Goal: Information Seeking & Learning: Learn about a topic

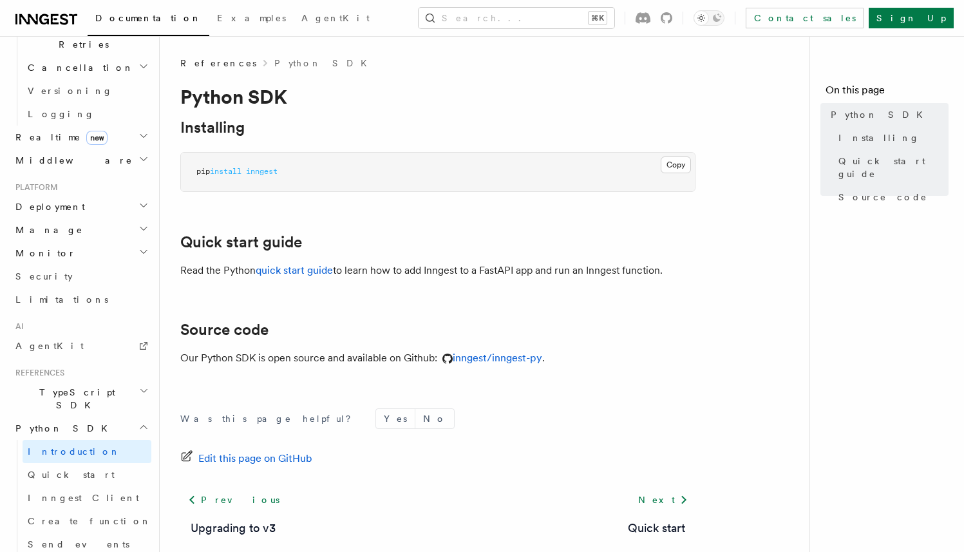
scroll to position [734, 0]
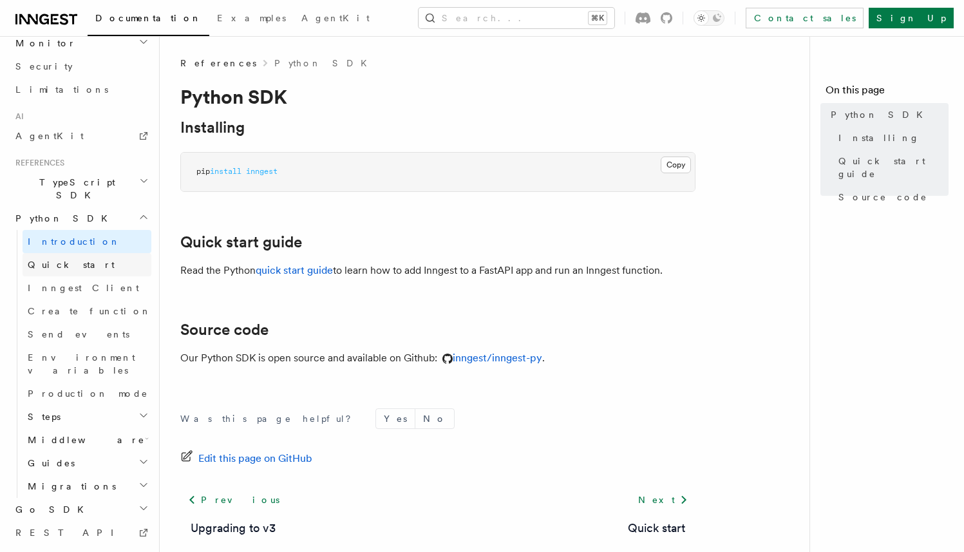
click at [88, 253] on link "Quick start" at bounding box center [87, 264] width 129 height 23
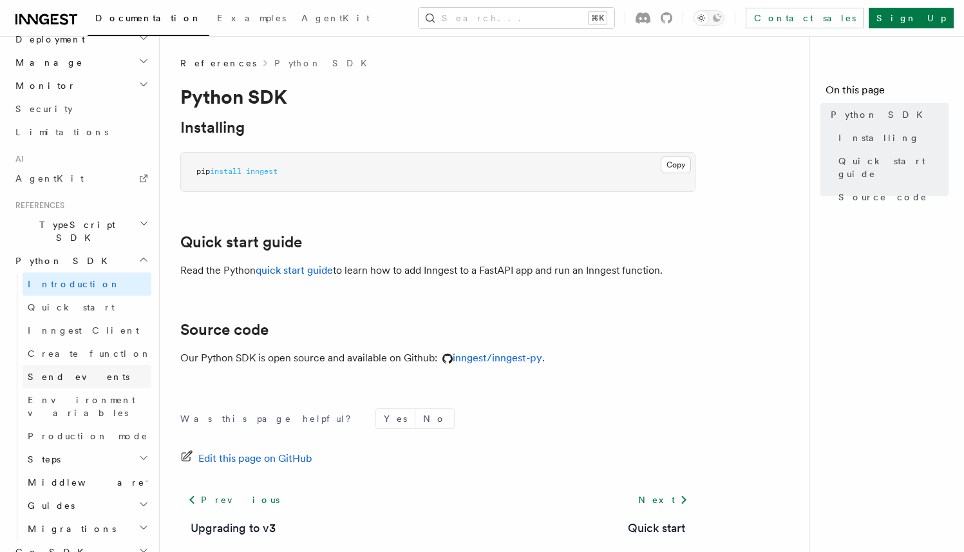
scroll to position [687, 0]
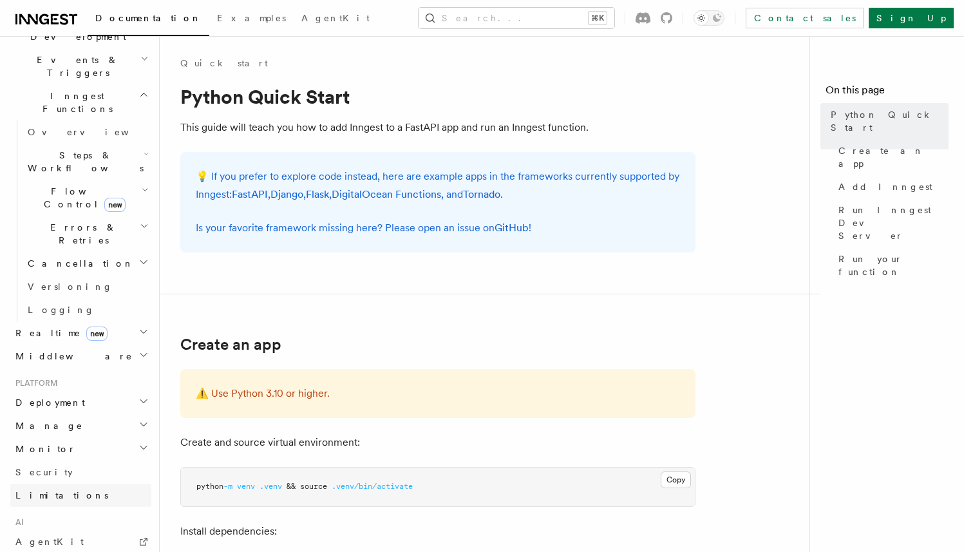
scroll to position [479, 0]
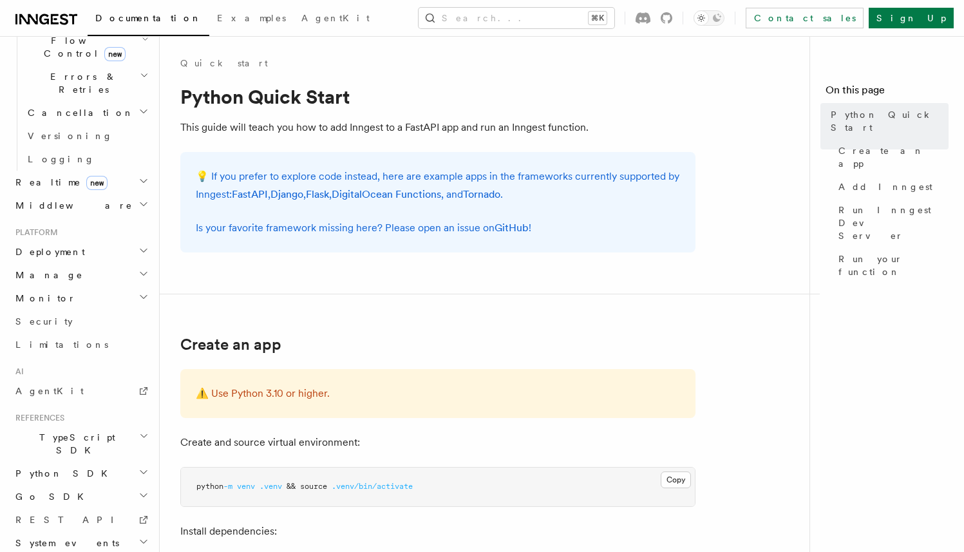
click at [124, 462] on h2 "Python SDK" at bounding box center [80, 473] width 141 height 23
click at [68, 538] on span "Inngest Client" at bounding box center [83, 543] width 111 height 10
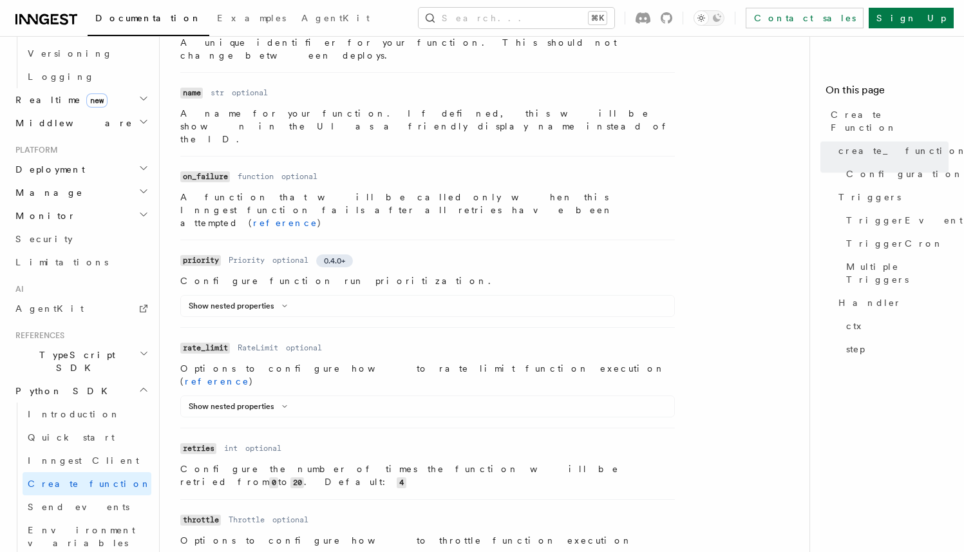
scroll to position [791, 0]
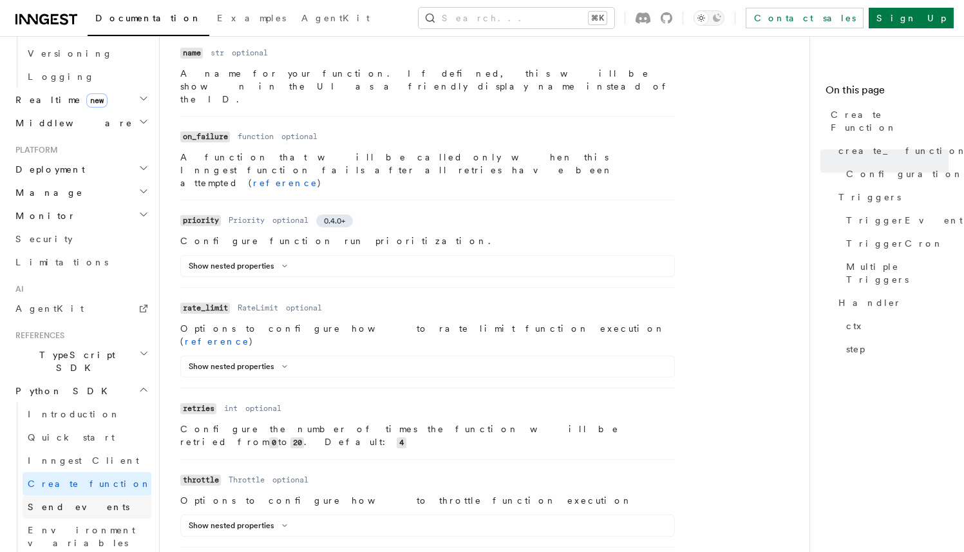
click at [88, 495] on link "Send events" at bounding box center [87, 506] width 129 height 23
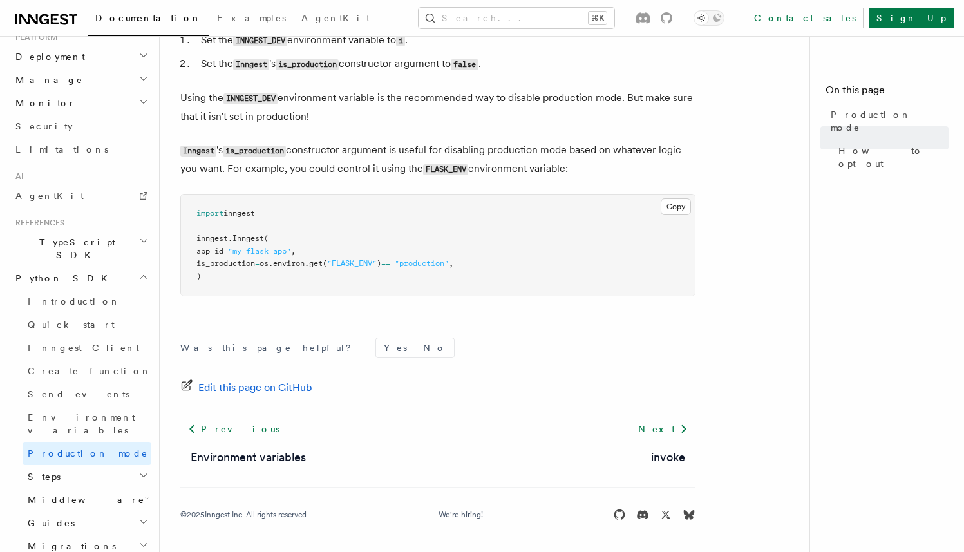
scroll to position [734, 0]
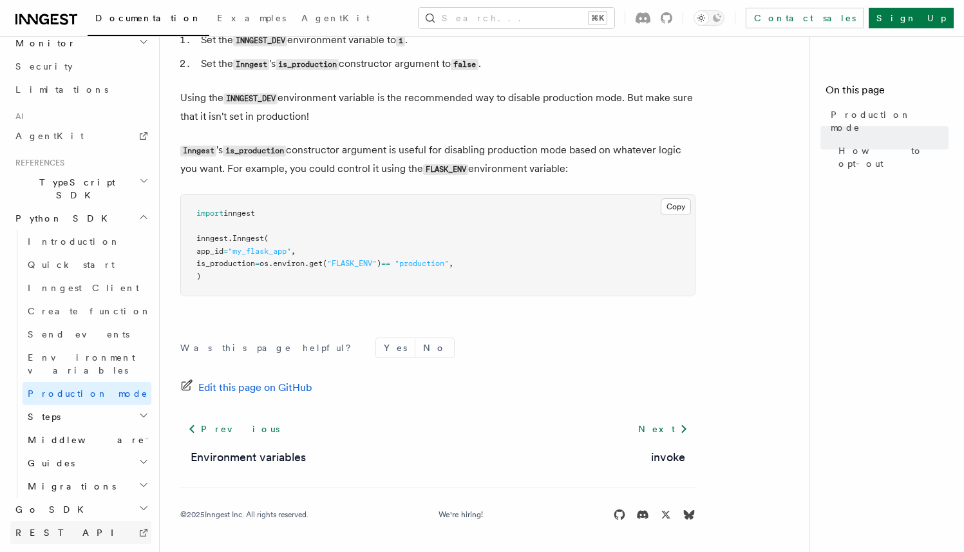
click at [139, 528] on icon at bounding box center [144, 533] width 10 height 10
